Goal: Information Seeking & Learning: Learn about a topic

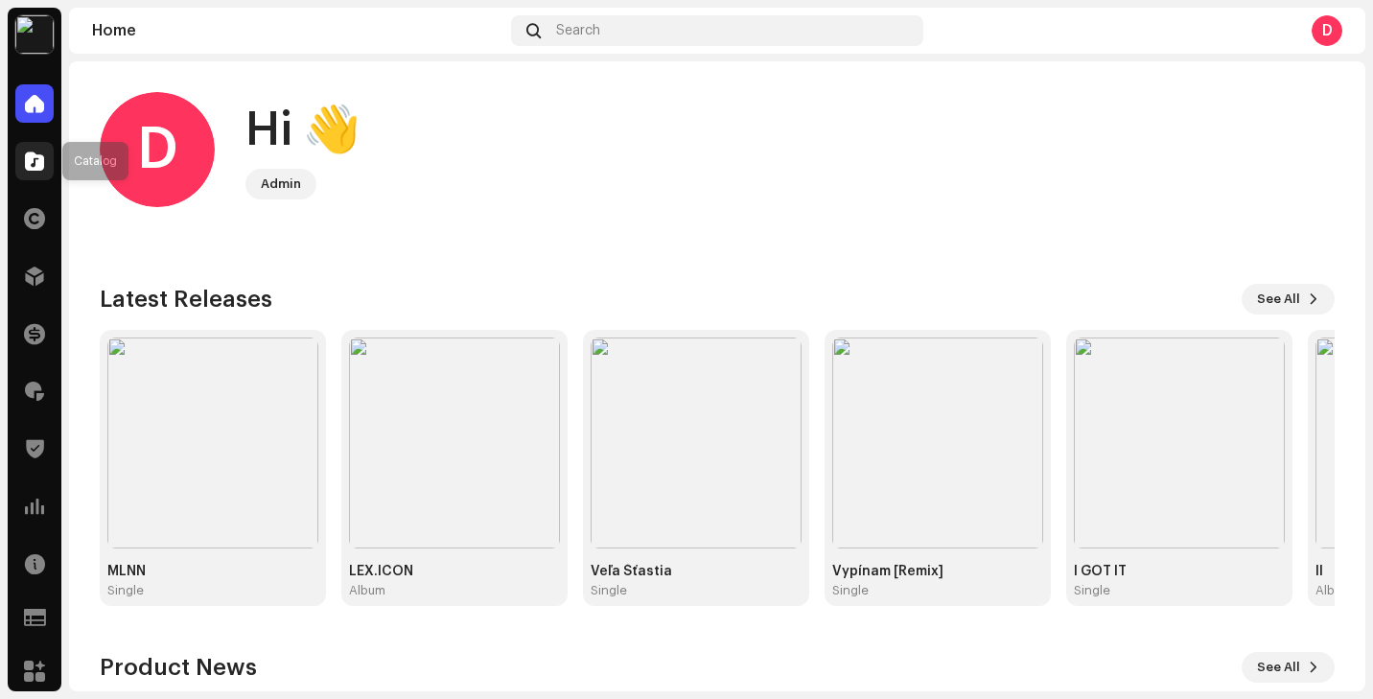
click at [31, 164] on span at bounding box center [34, 160] width 19 height 15
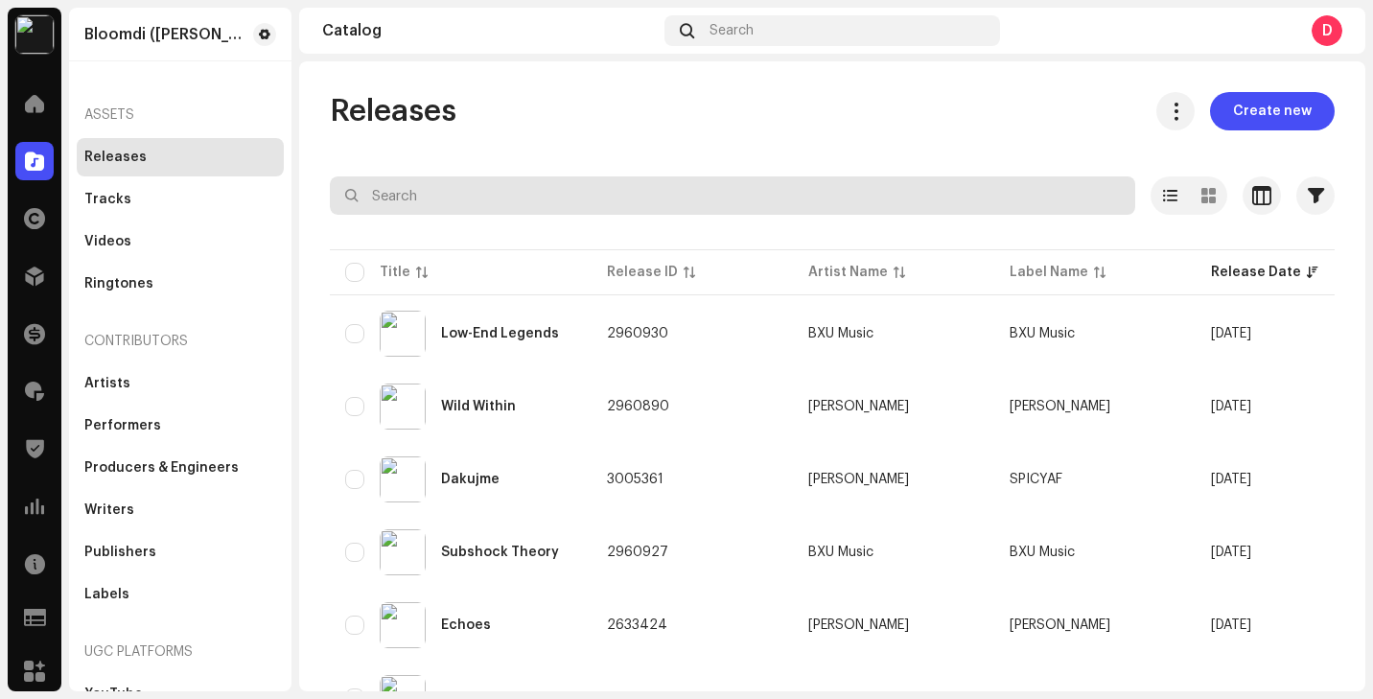
click at [415, 191] on input "text" at bounding box center [733, 195] width 806 height 38
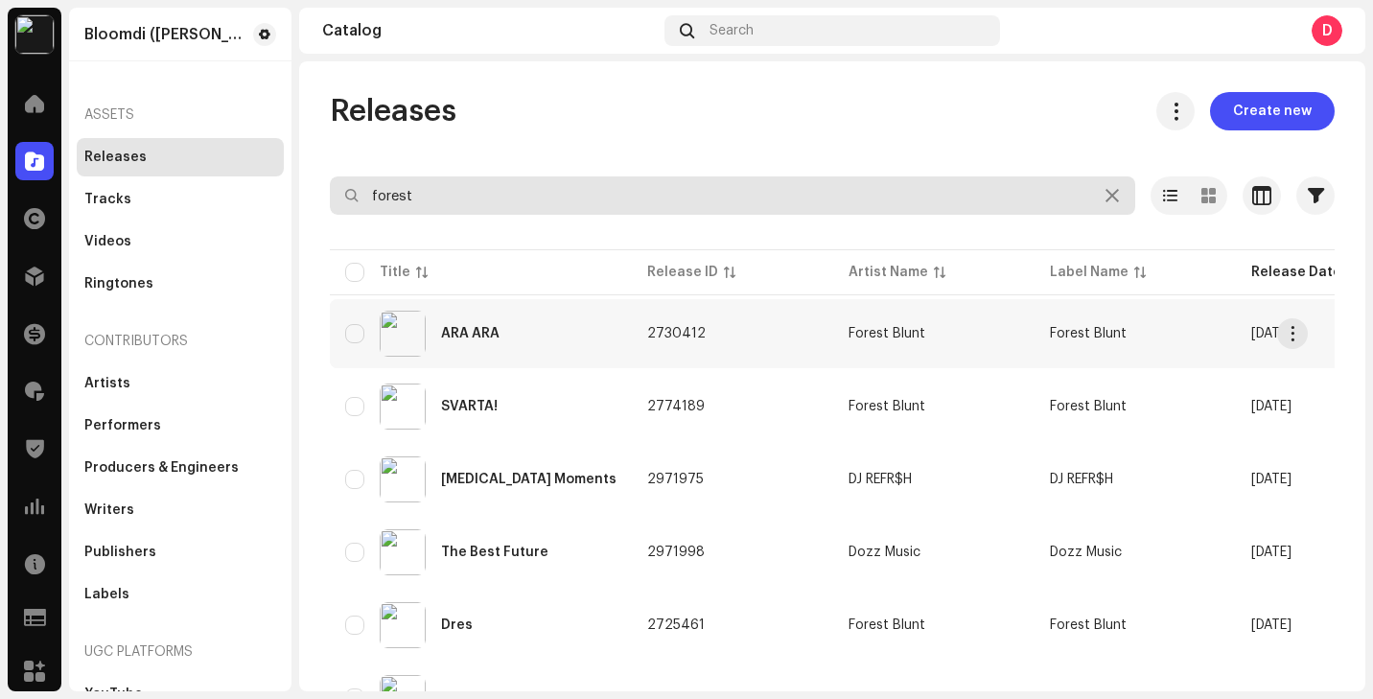
type input "forest"
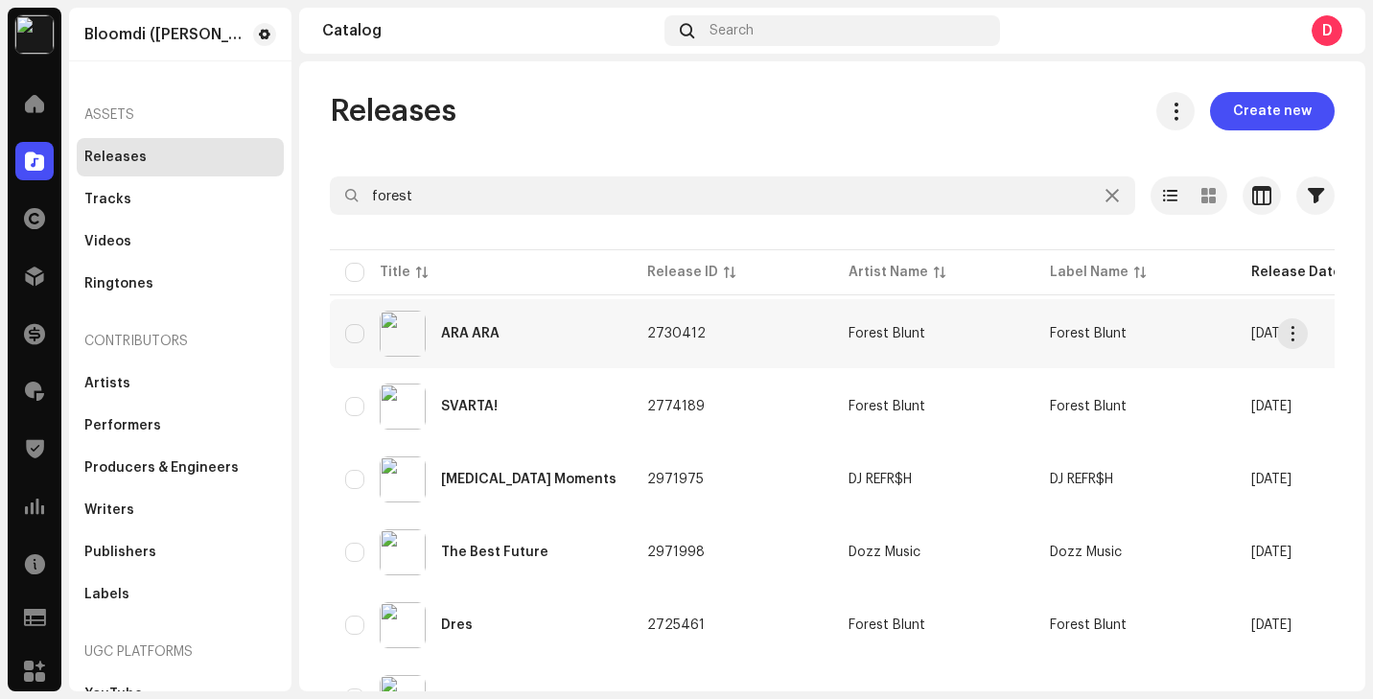
click at [563, 339] on div "ARA ARA" at bounding box center [480, 334] width 271 height 46
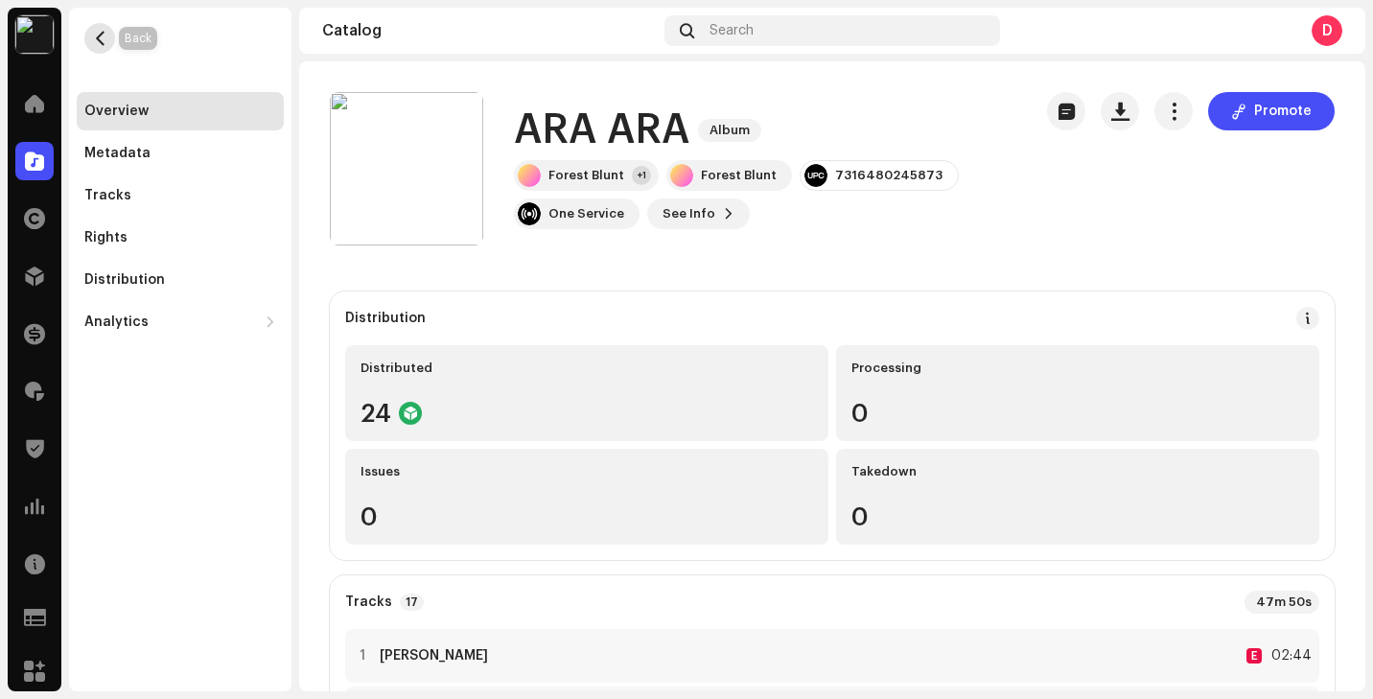
click at [98, 35] on span "button" at bounding box center [100, 38] width 14 height 15
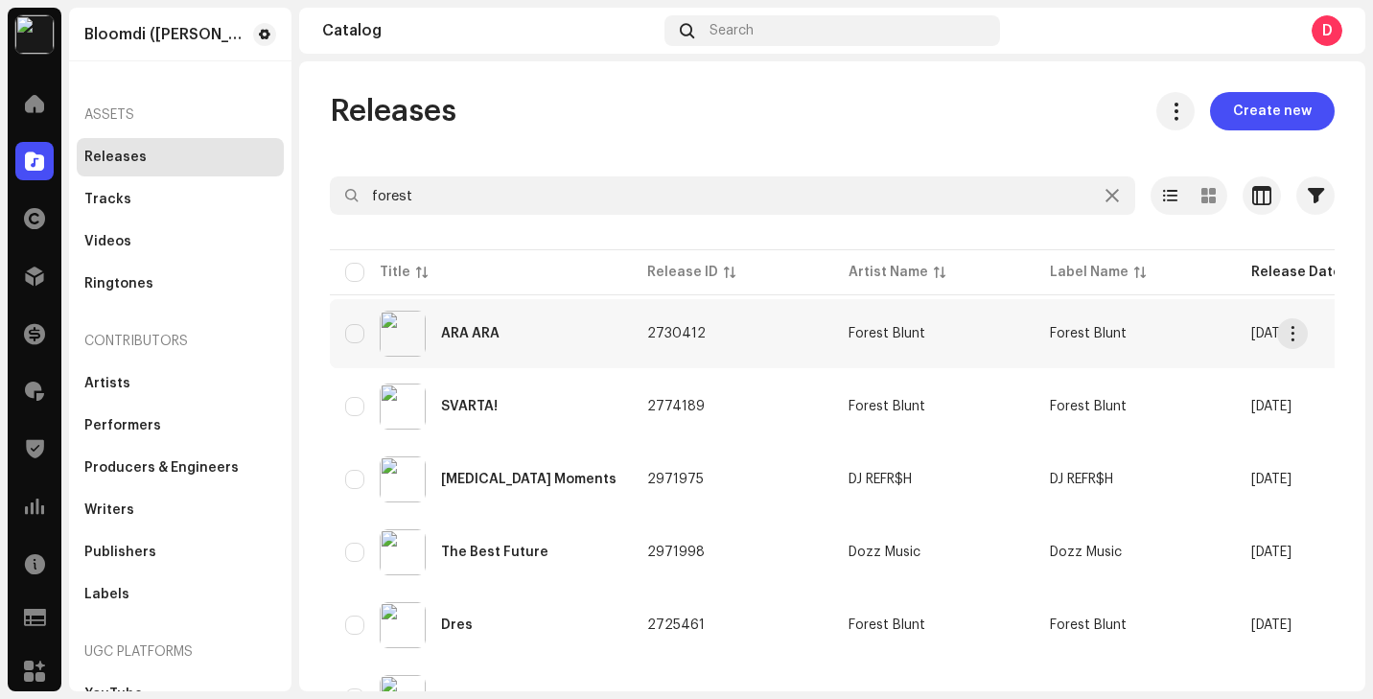
click at [507, 357] on td "ARA ARA" at bounding box center [481, 333] width 302 height 69
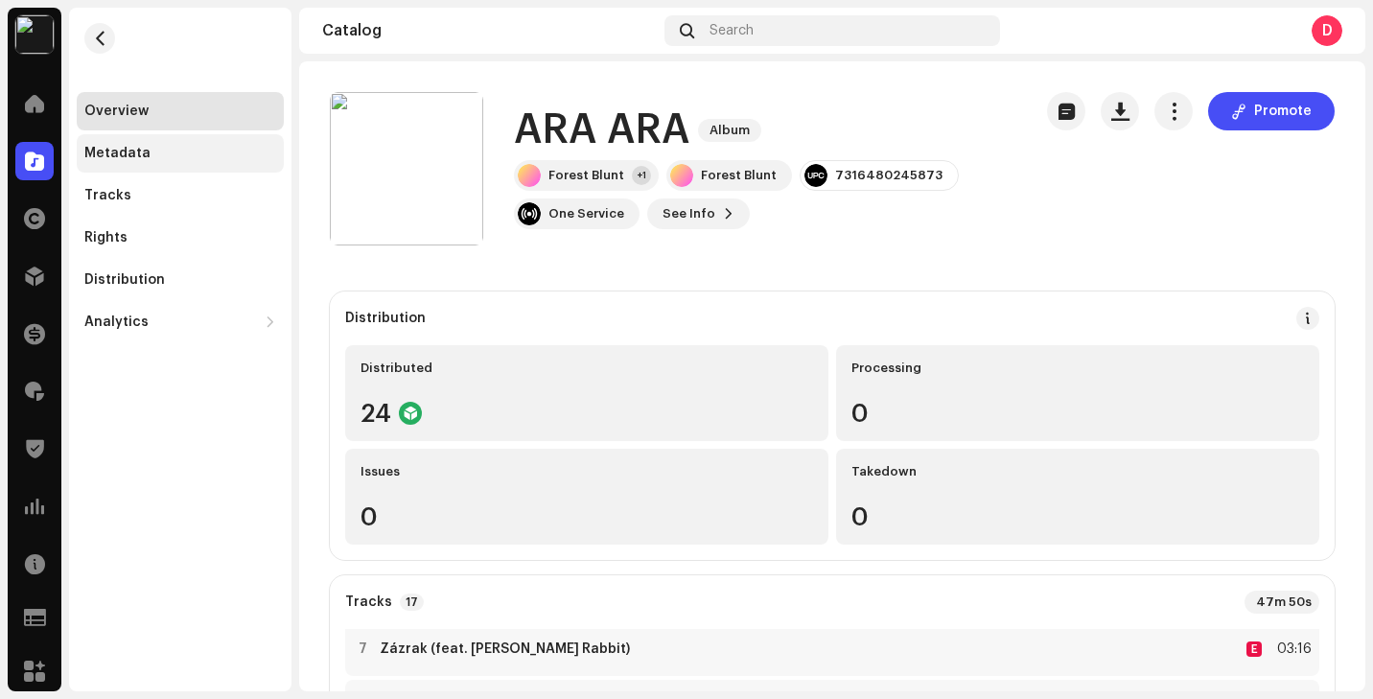
click at [162, 146] on div "Metadata" at bounding box center [180, 153] width 192 height 15
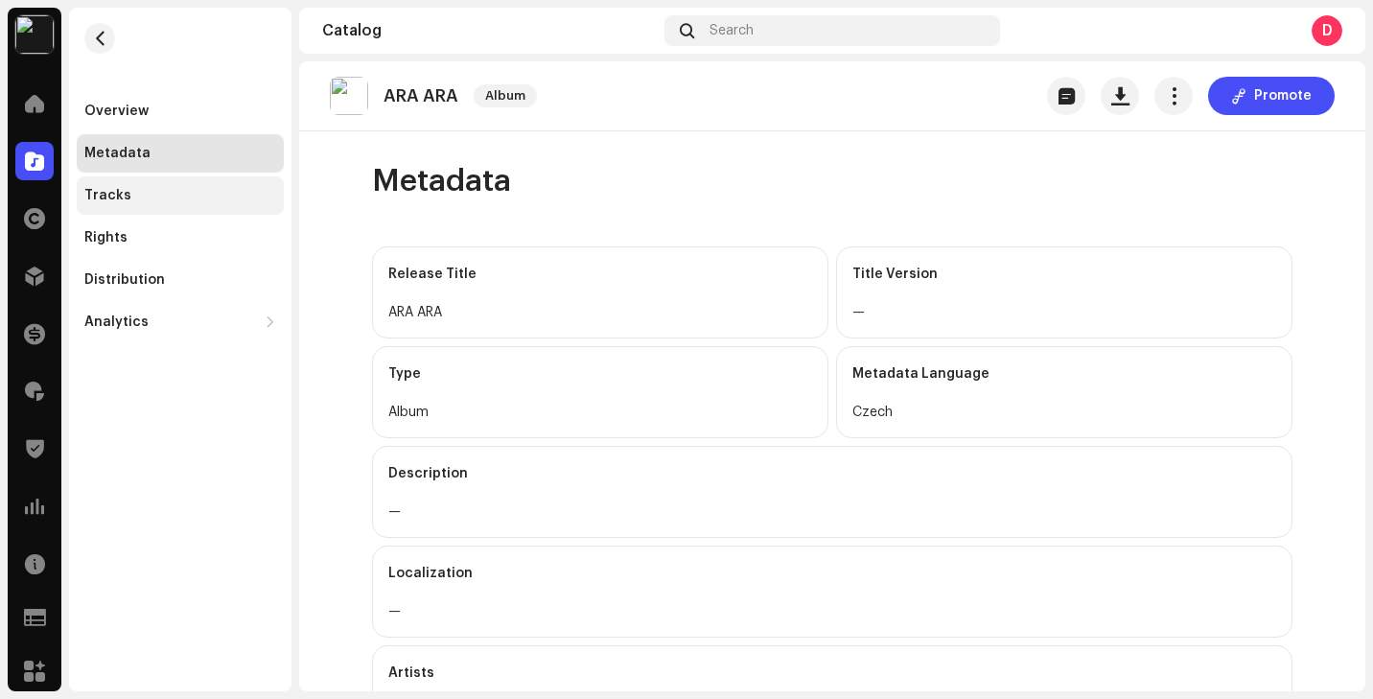
click at [207, 204] on div "Tracks" at bounding box center [180, 195] width 207 height 38
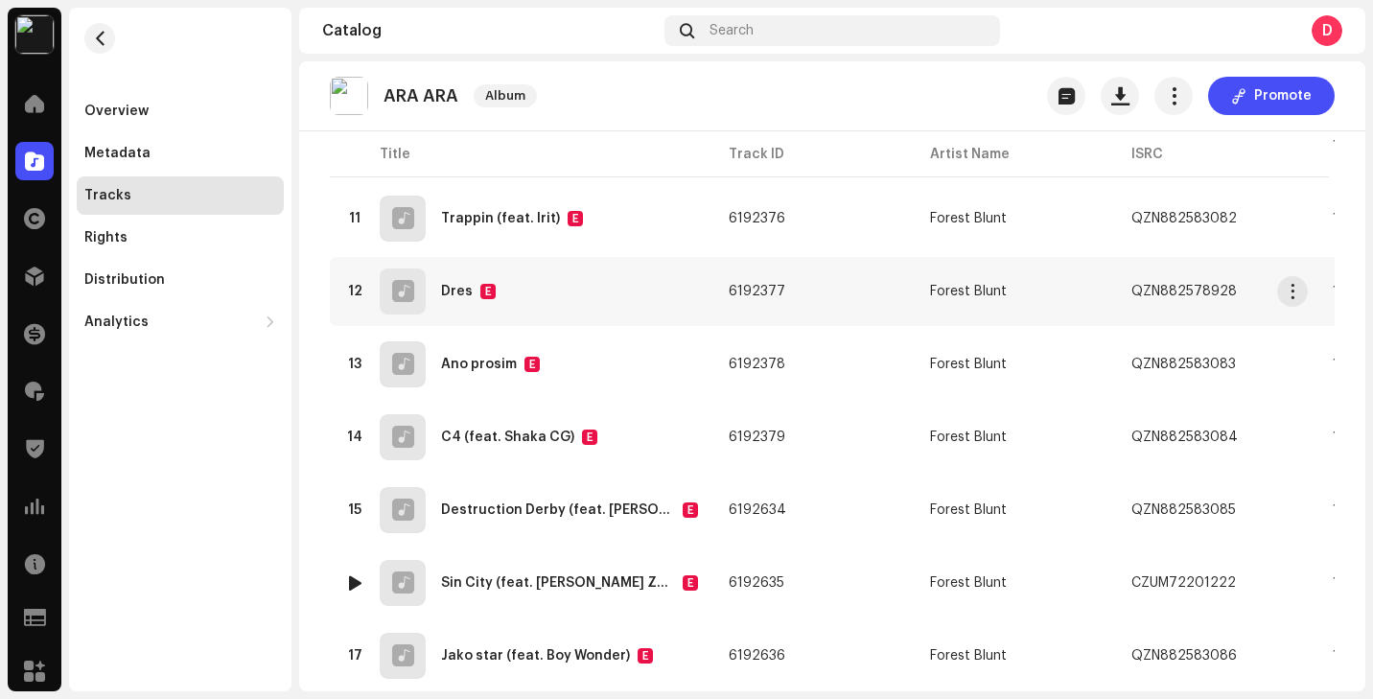
scroll to position [975, 0]
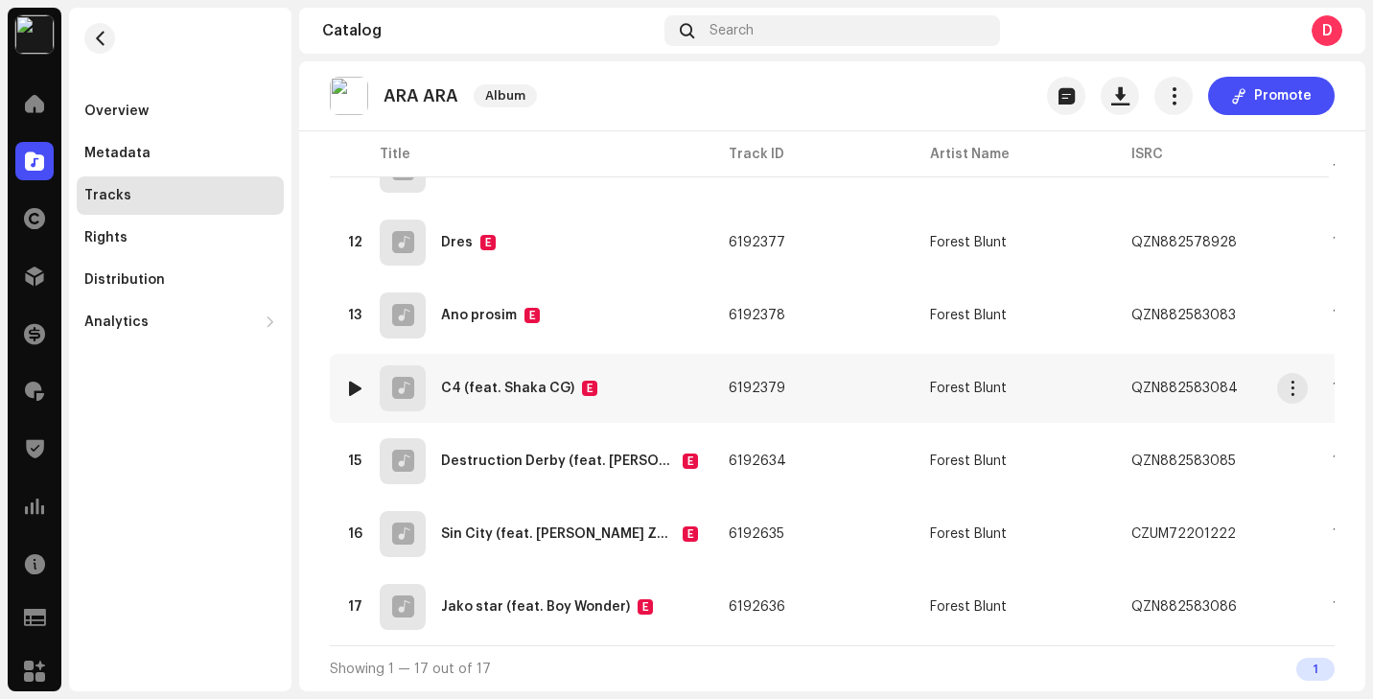
click at [706, 388] on td "14 C4 (feat. Shaka CG) E" at bounding box center [522, 388] width 384 height 69
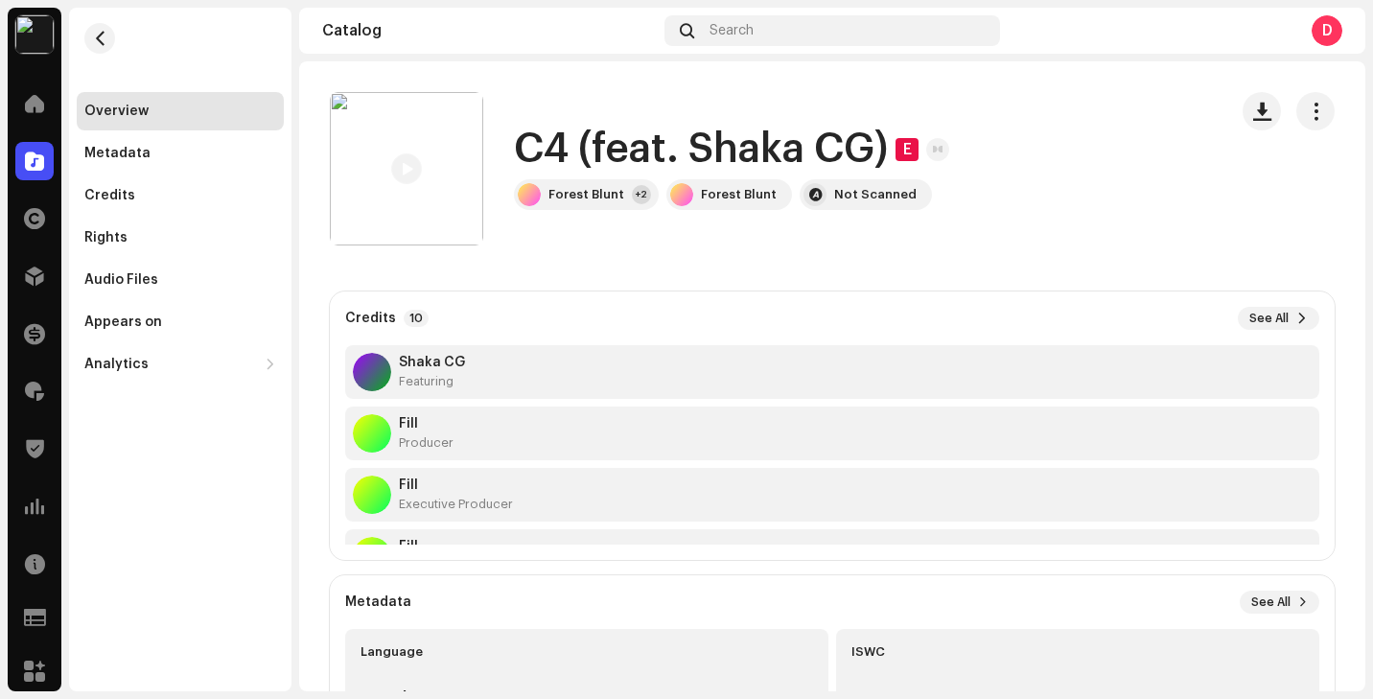
scroll to position [124, 0]
